Goal: Find contact information: Find contact information

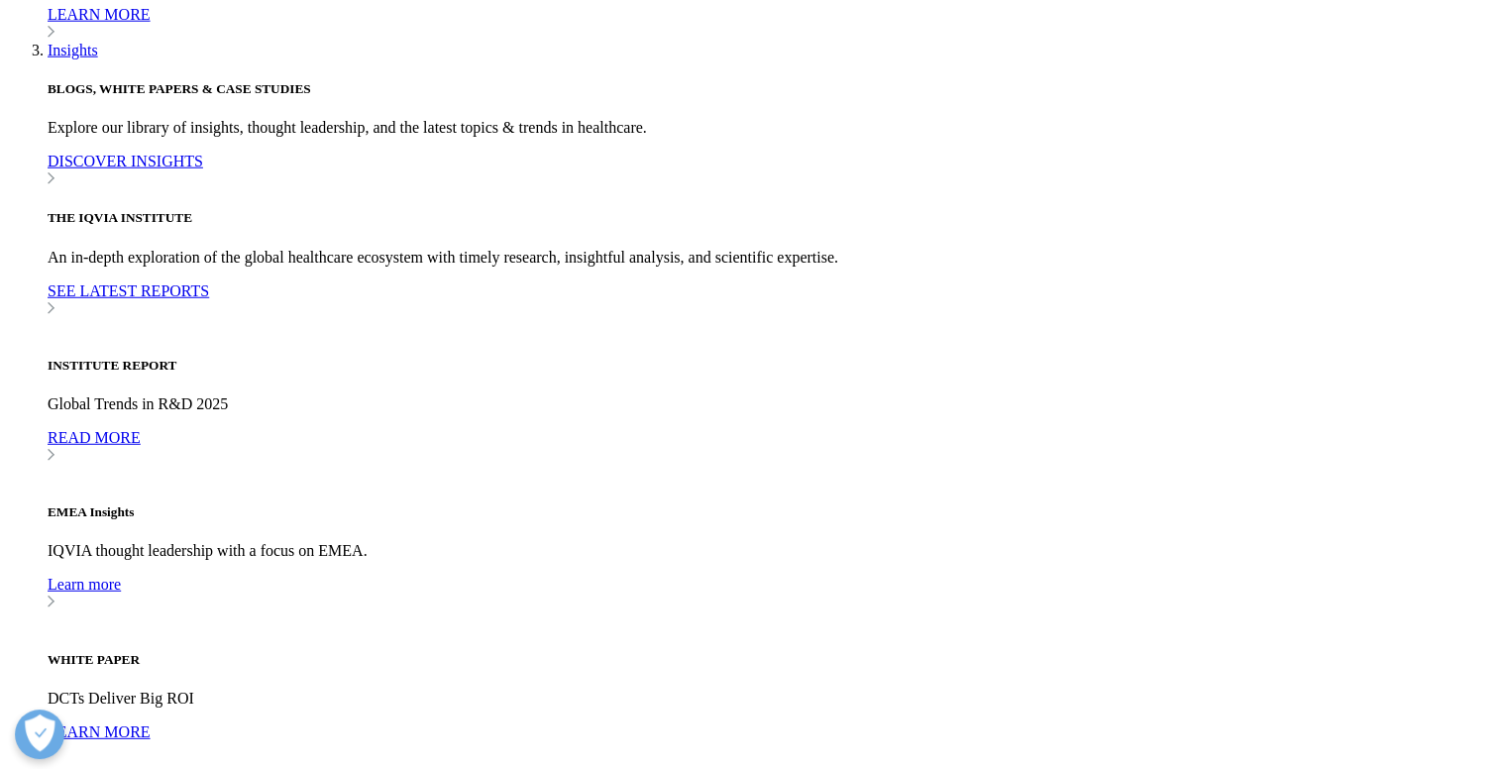
scroll to position [5519, 0]
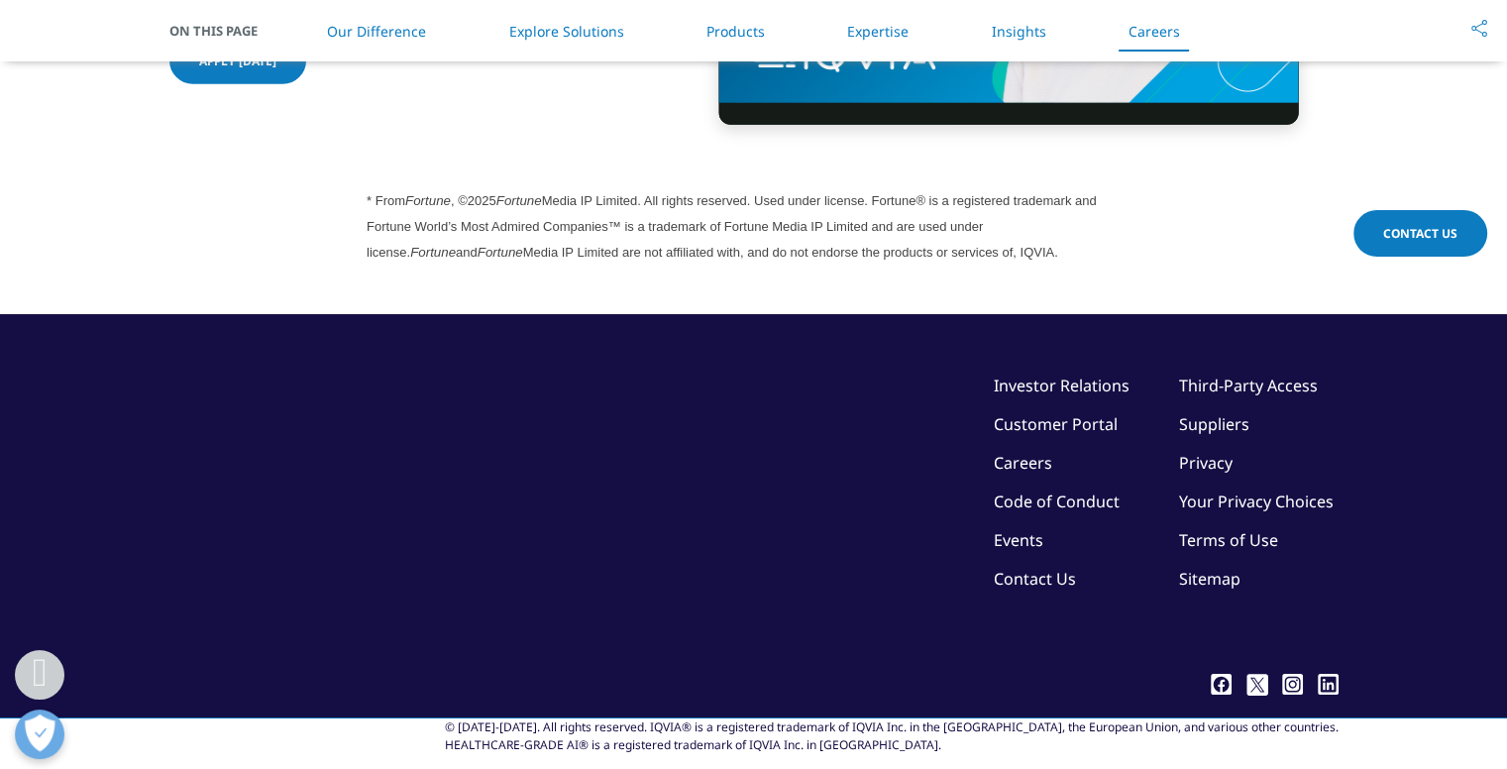
click at [1003, 568] on link "Contact Us" at bounding box center [1035, 579] width 82 height 22
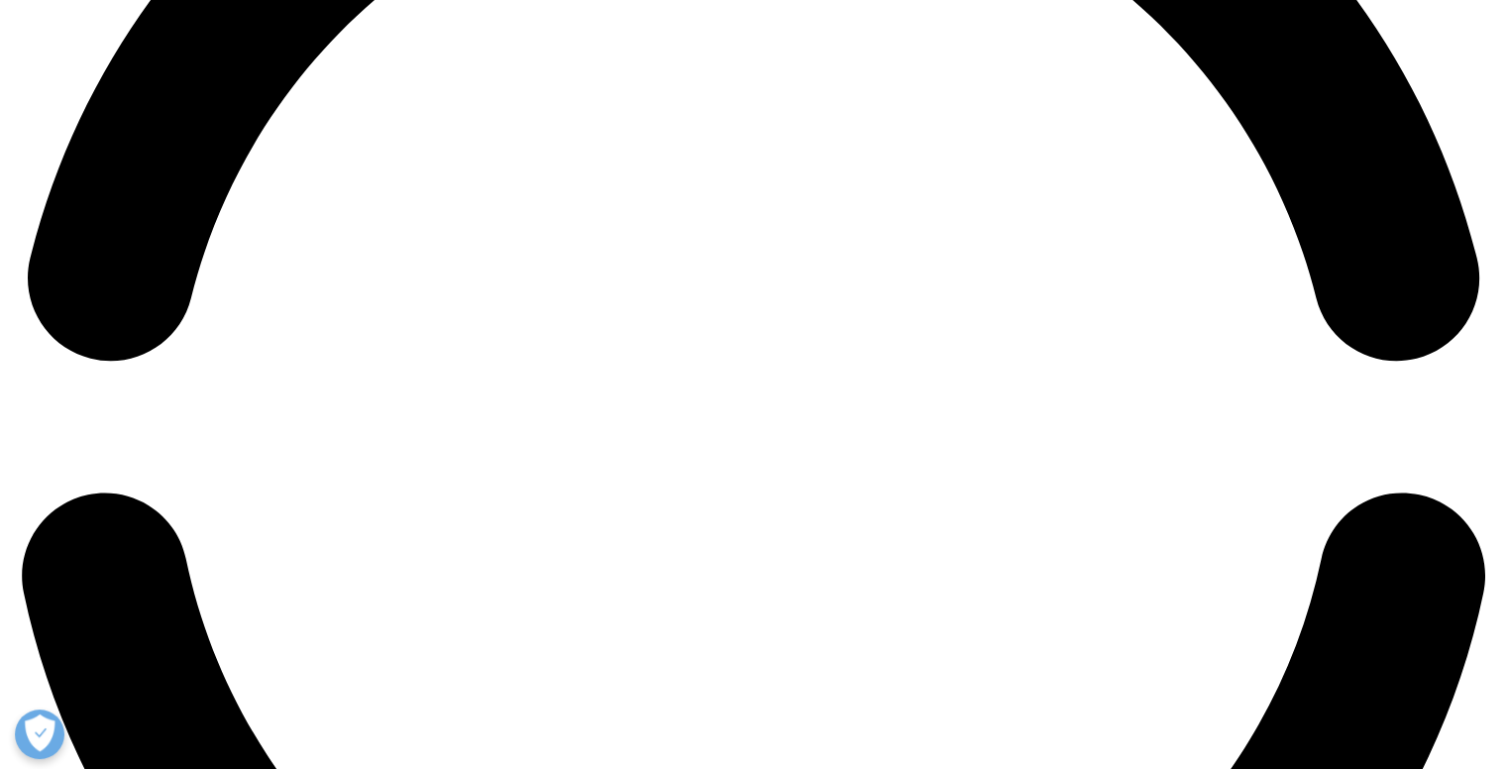
scroll to position [3356, 0]
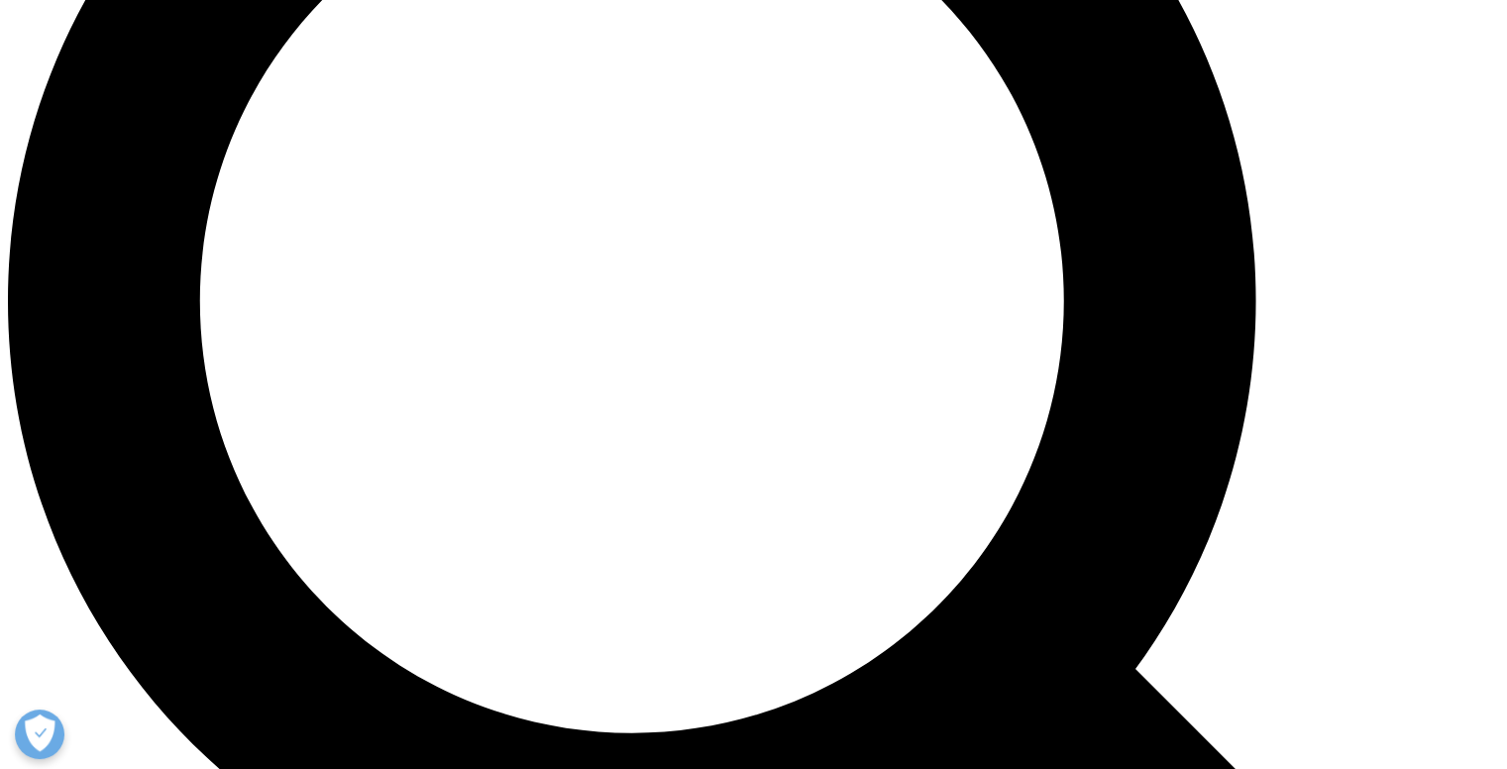
scroll to position [1882, 0]
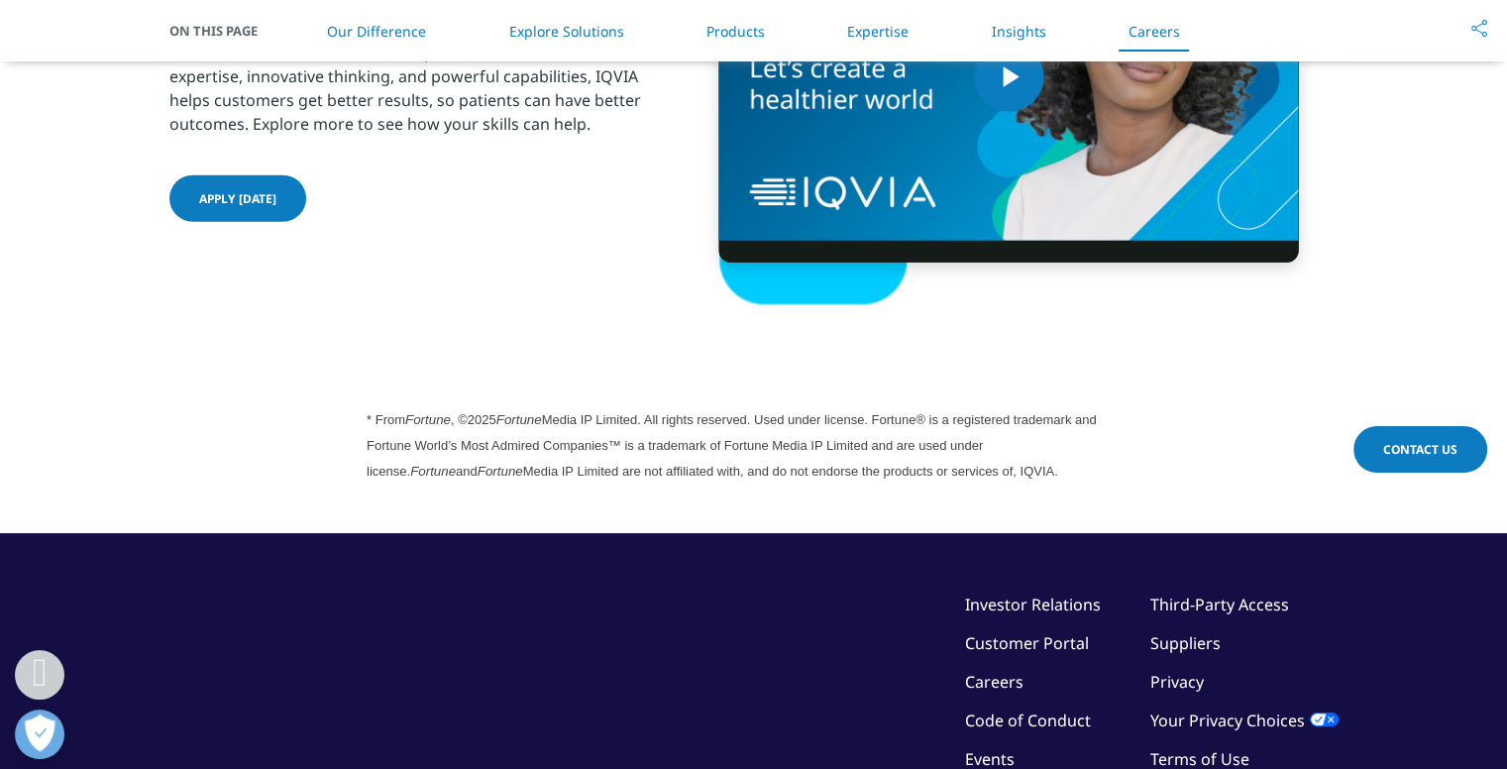
scroll to position [5519, 0]
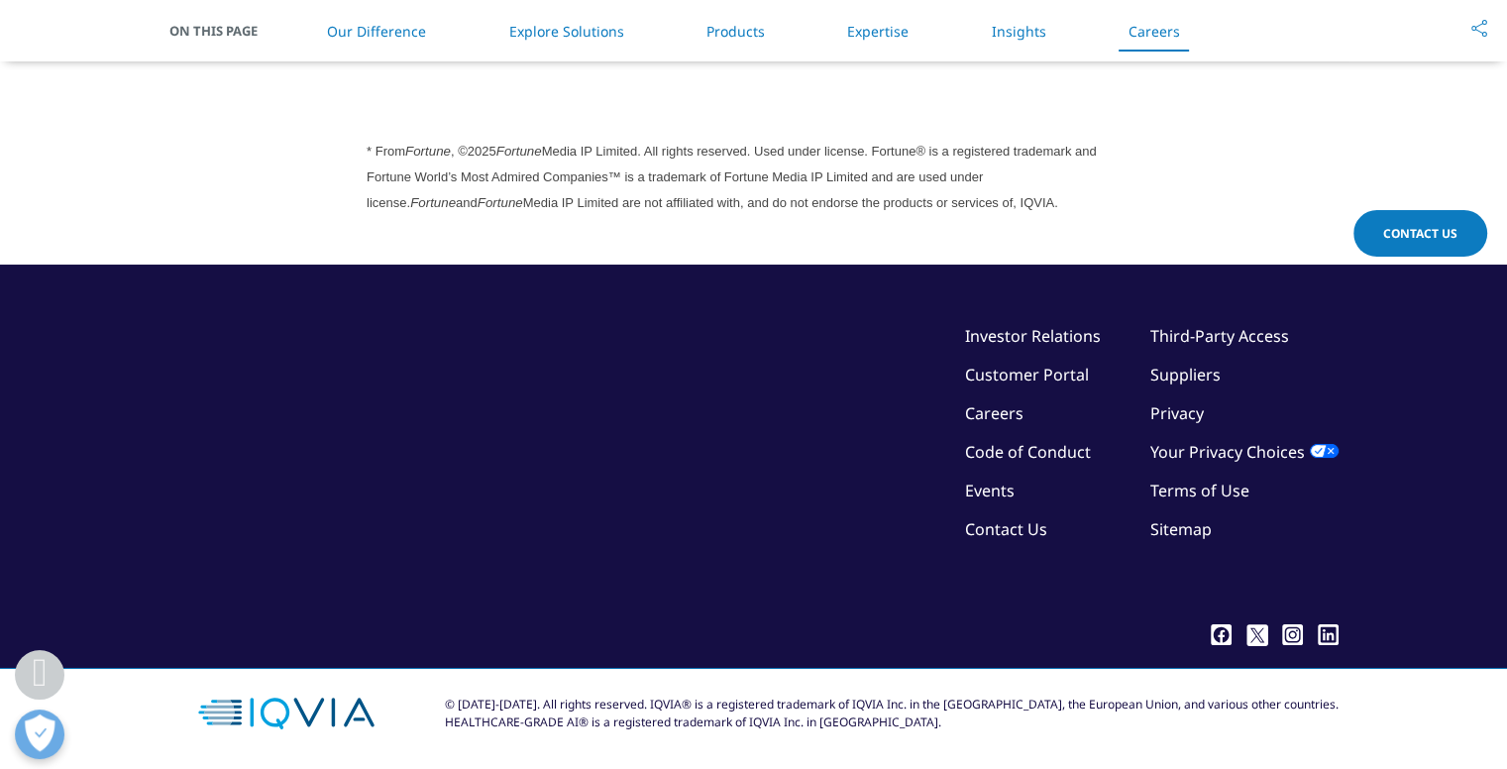
click at [1011, 518] on link "Contact Us" at bounding box center [1006, 529] width 82 height 22
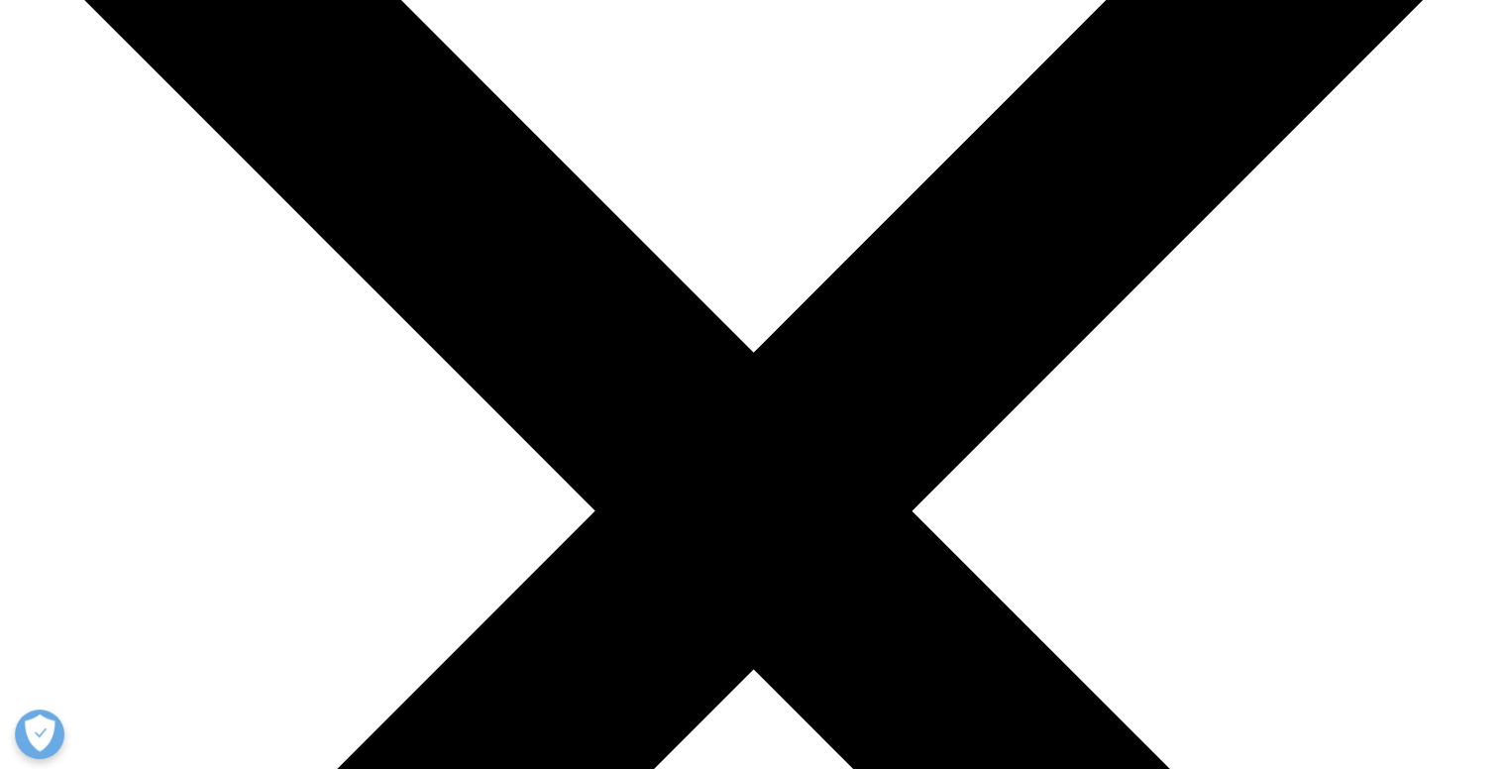
scroll to position [297, 0]
